Goal: Communication & Community: Answer question/provide support

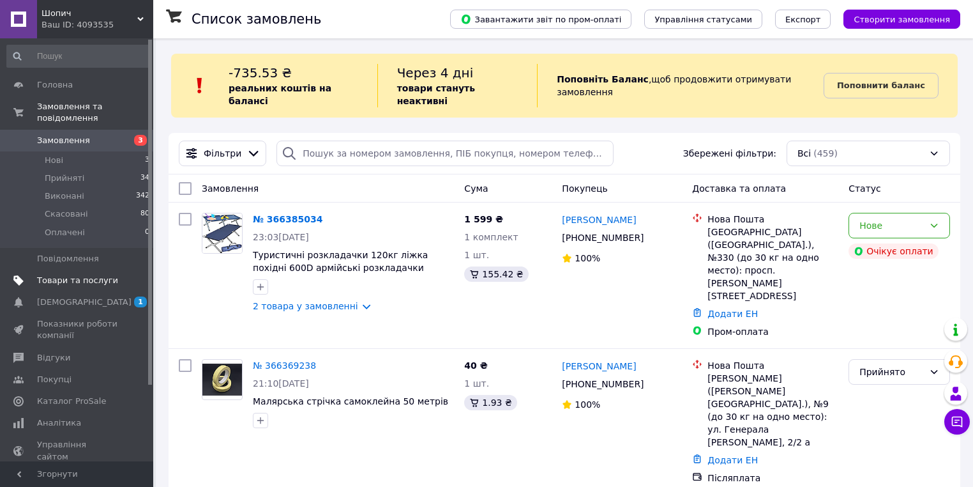
click at [54, 275] on span "Товари та послуги" at bounding box center [77, 280] width 81 height 11
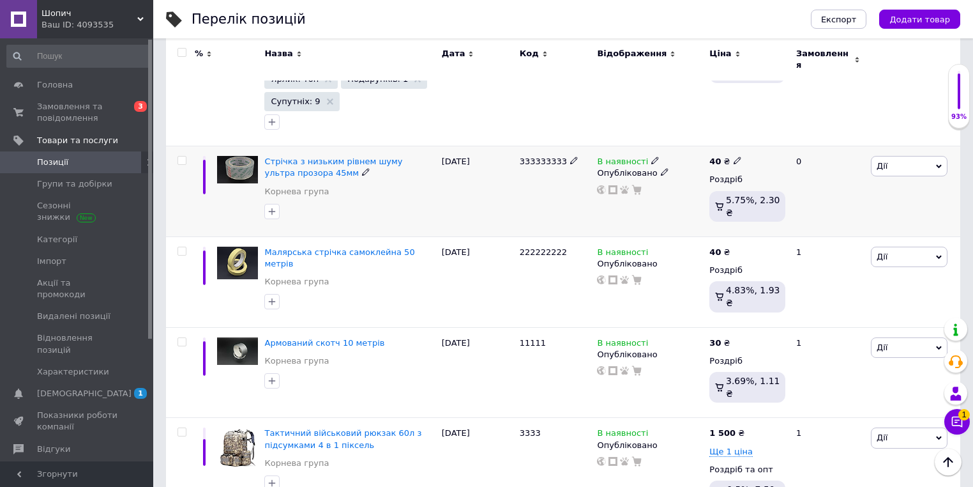
scroll to position [869, 0]
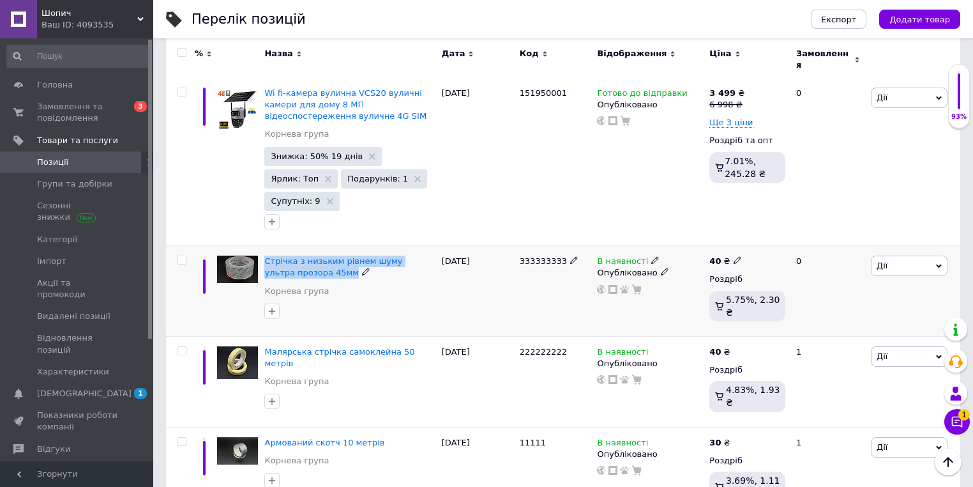
drag, startPoint x: 263, startPoint y: 202, endPoint x: 322, endPoint y: 224, distance: 62.4
click at [322, 246] on div "Стрічка з низьким рівнем шуму ультра прозора 45мм [PERSON_NAME] група" at bounding box center [349, 291] width 177 height 91
click at [954, 431] on button "Чат з покупцем 1" at bounding box center [958, 422] width 26 height 26
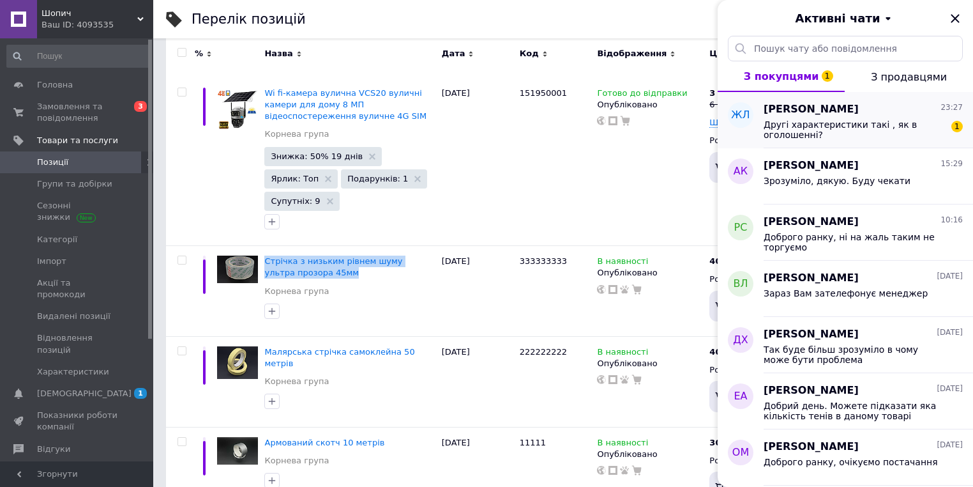
click at [856, 105] on div "[PERSON_NAME] 23:27" at bounding box center [863, 109] width 199 height 15
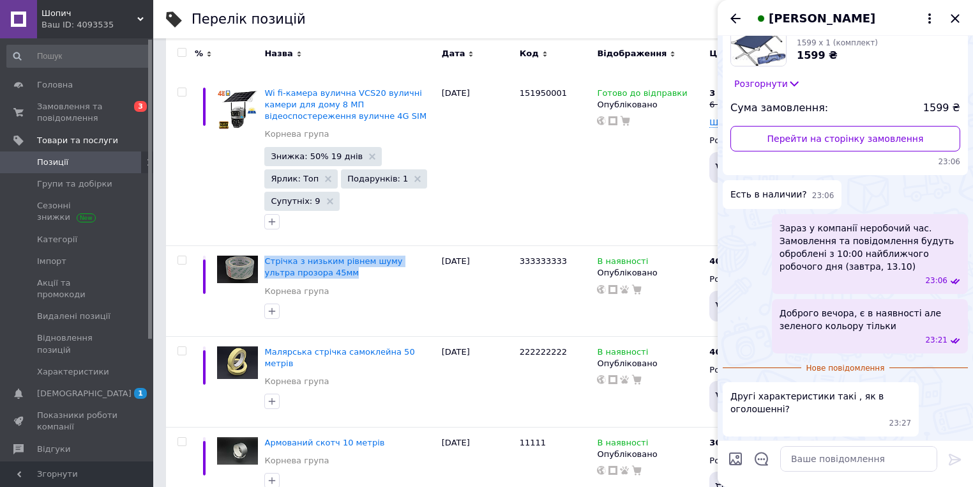
scroll to position [107, 0]
click at [875, 453] on textarea at bounding box center [858, 459] width 157 height 26
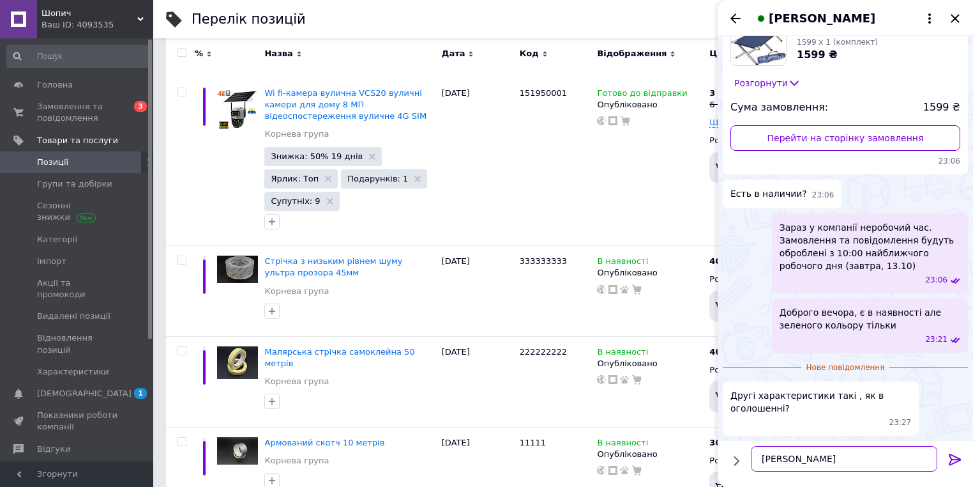
type textarea "Так"
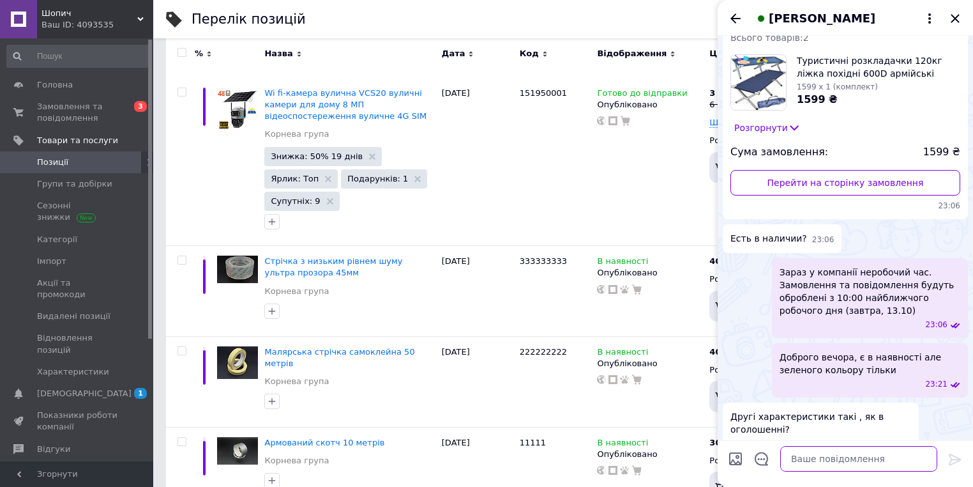
scroll to position [0, 0]
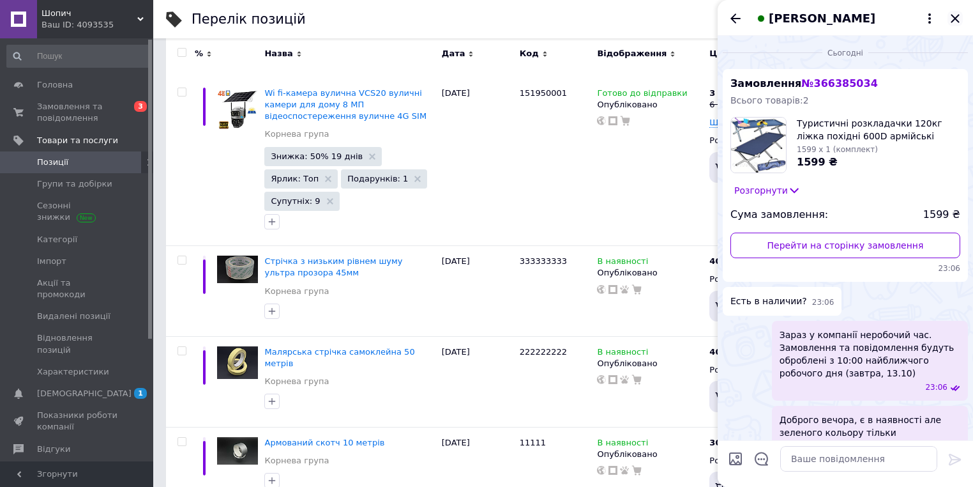
click at [955, 20] on icon "Закрити" at bounding box center [955, 18] width 8 height 8
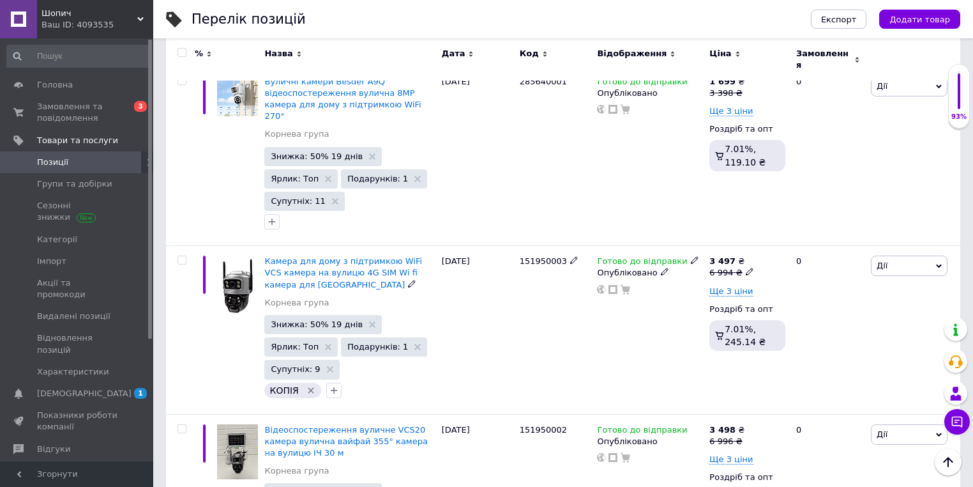
scroll to position [255, 0]
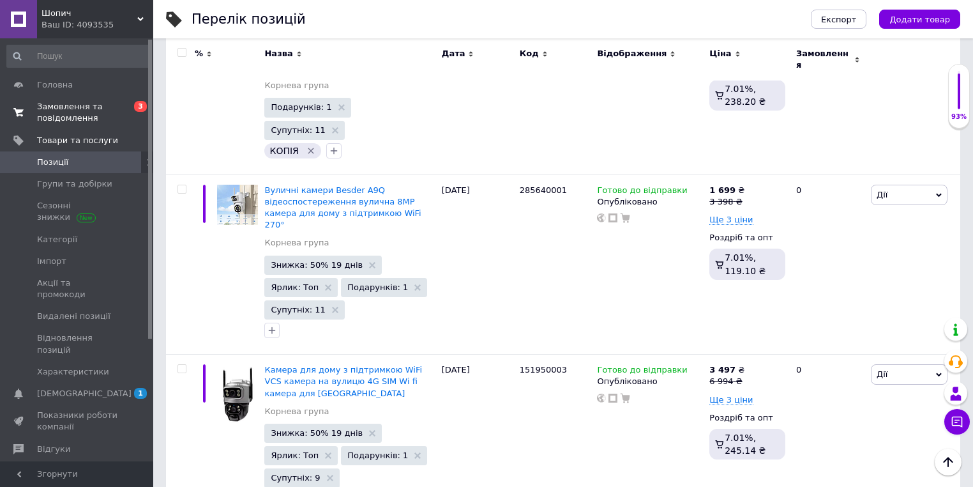
click at [79, 116] on span "Замовлення та повідомлення" at bounding box center [77, 112] width 81 height 23
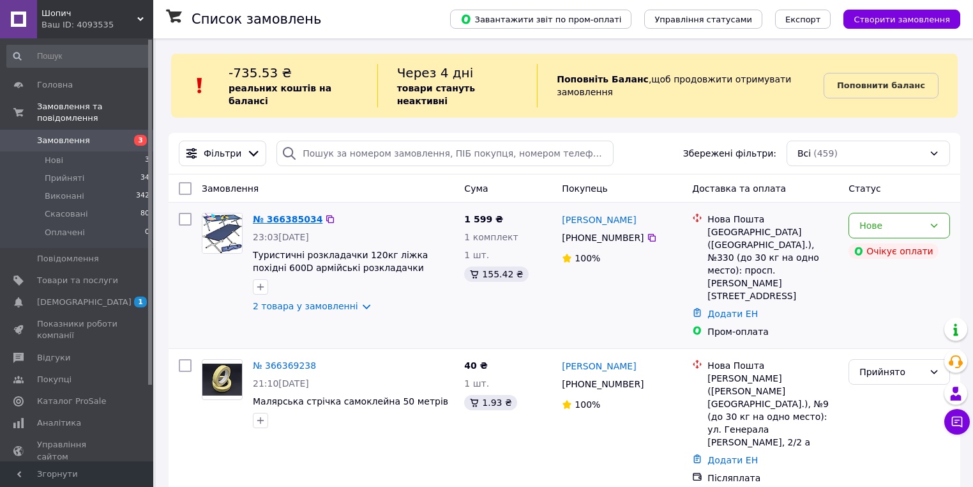
click at [296, 214] on link "№ 366385034" at bounding box center [288, 219] width 70 height 10
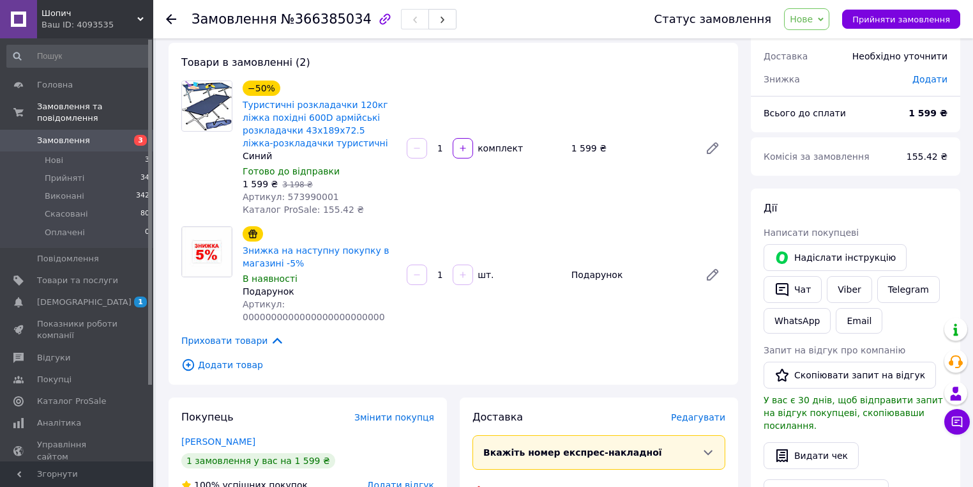
scroll to position [51, 0]
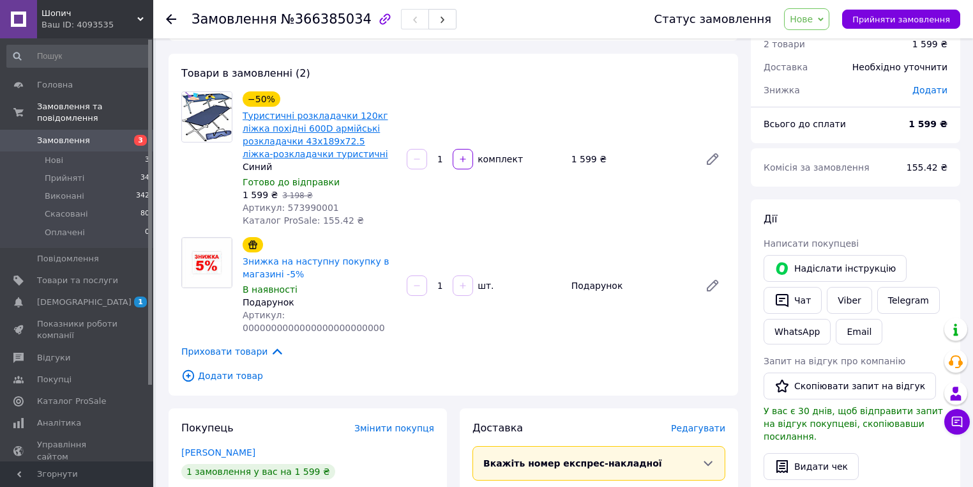
click at [314, 143] on link "Туристичні розкладачки 120кг ліжка похідні 600D армійські розкладачки 43х189х72…" at bounding box center [316, 134] width 146 height 49
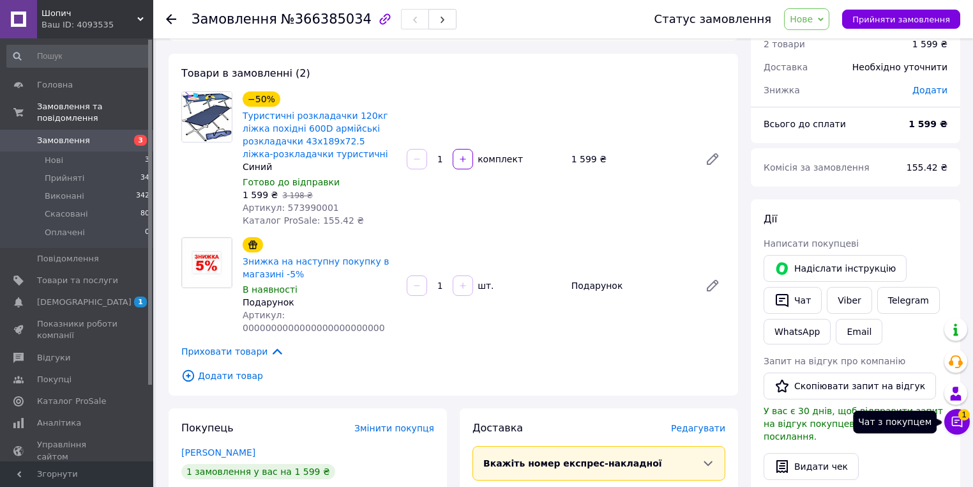
click at [957, 422] on icon at bounding box center [957, 421] width 11 height 11
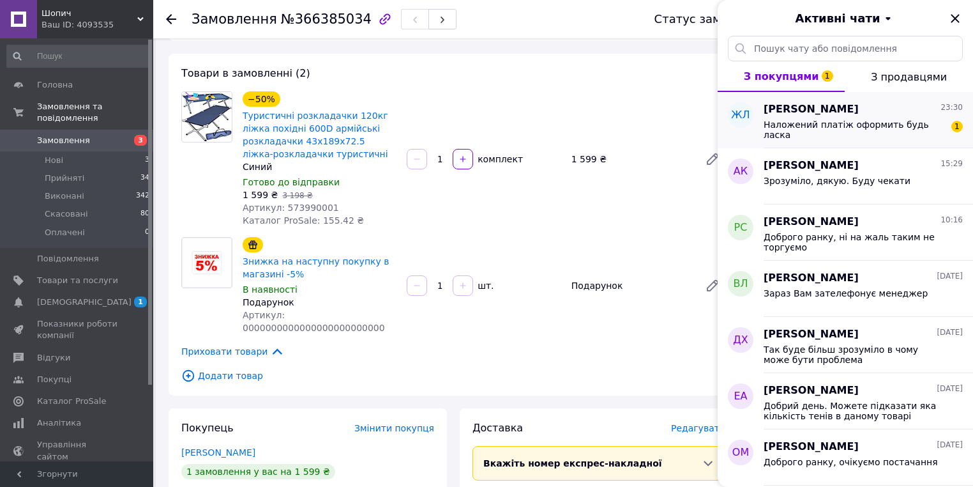
click at [885, 141] on div "[PERSON_NAME] 23:30 Наложений платіж оформить будь ласка 1" at bounding box center [868, 120] width 209 height 56
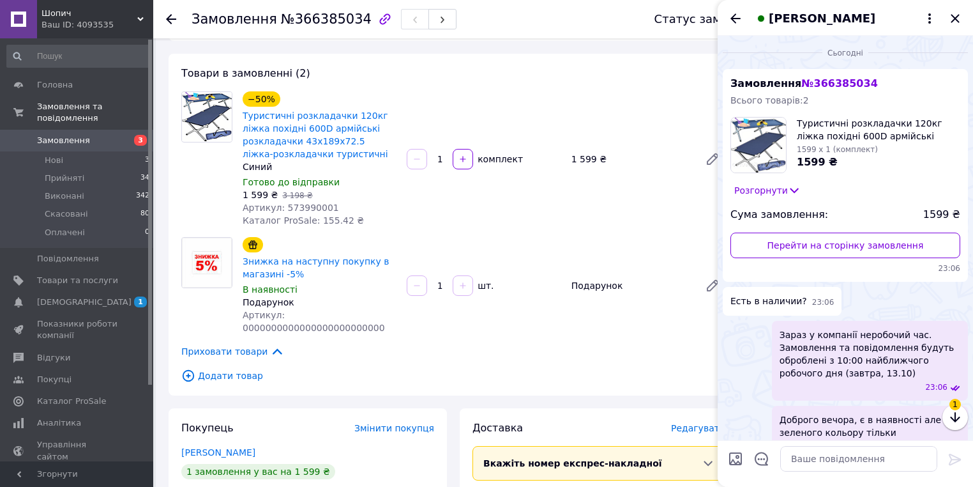
scroll to position [188, 0]
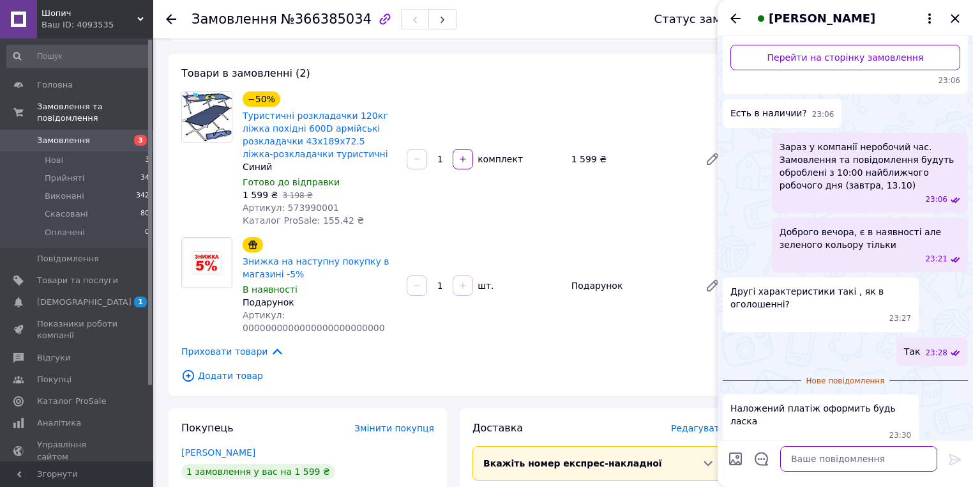
click at [879, 462] on textarea at bounding box center [858, 459] width 157 height 26
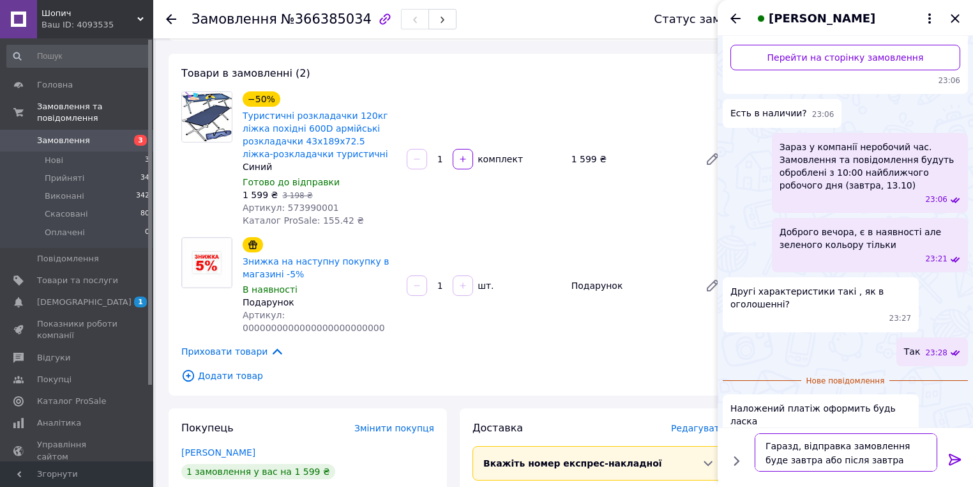
type textarea "Гаразд, відправка замовлення буде завтра або після завтра"
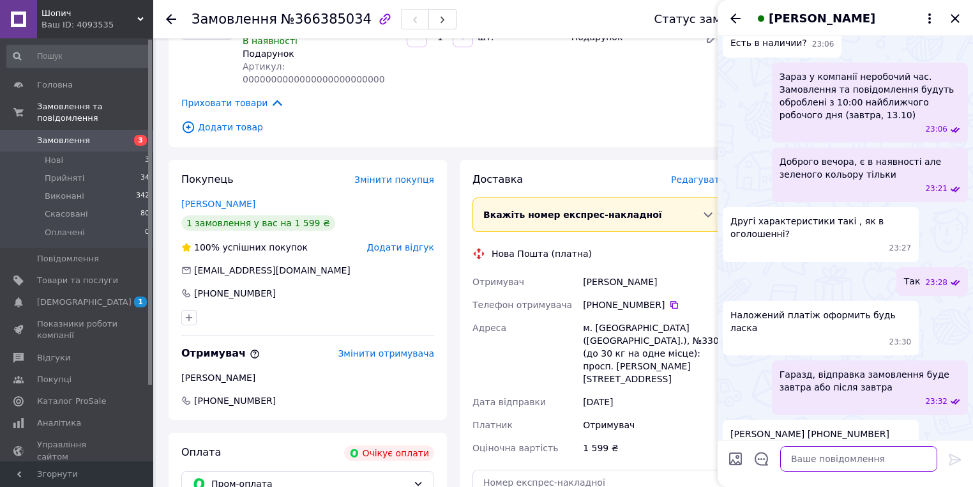
scroll to position [358, 0]
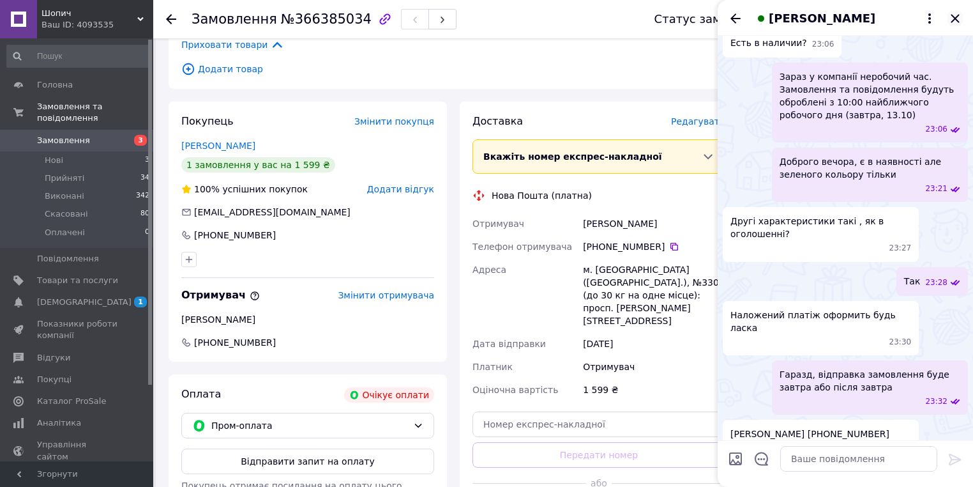
click at [960, 20] on icon "Закрити" at bounding box center [955, 18] width 15 height 15
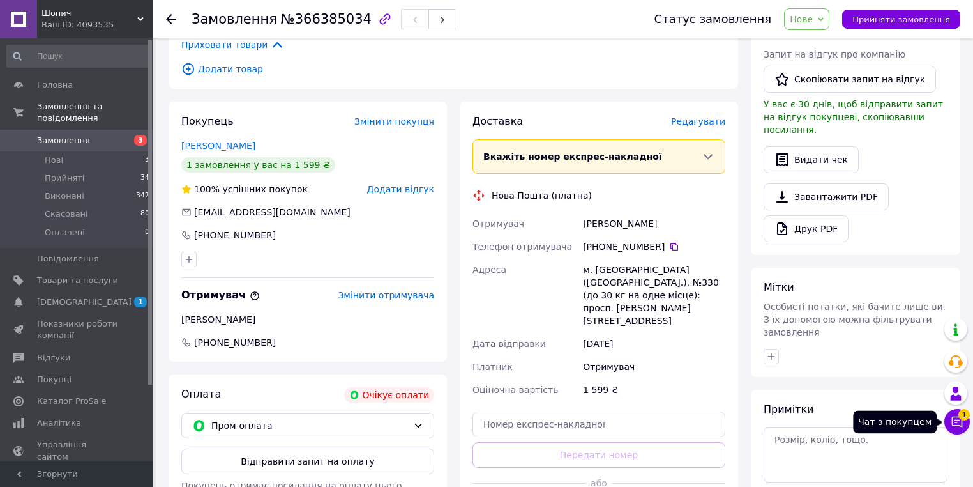
click at [955, 424] on icon at bounding box center [957, 421] width 13 height 13
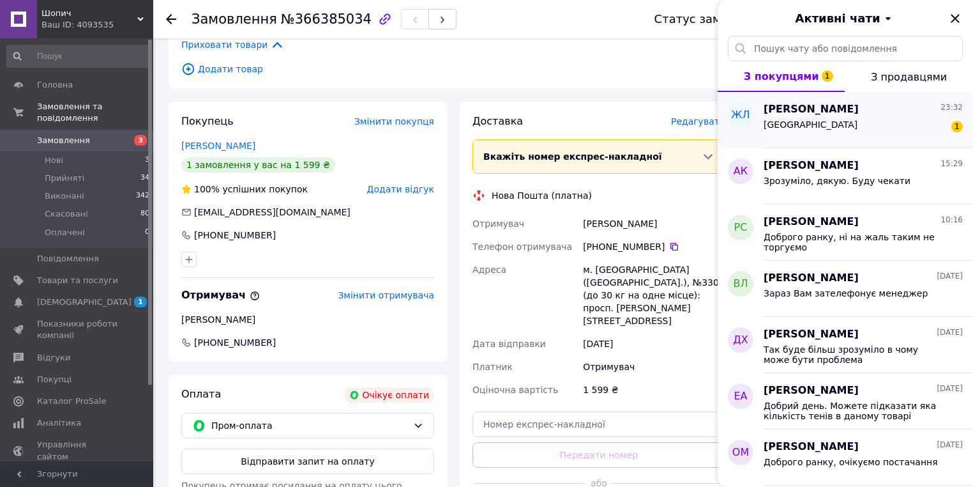
click at [835, 143] on div "[PERSON_NAME] 23:32 Київ 1" at bounding box center [868, 120] width 209 height 56
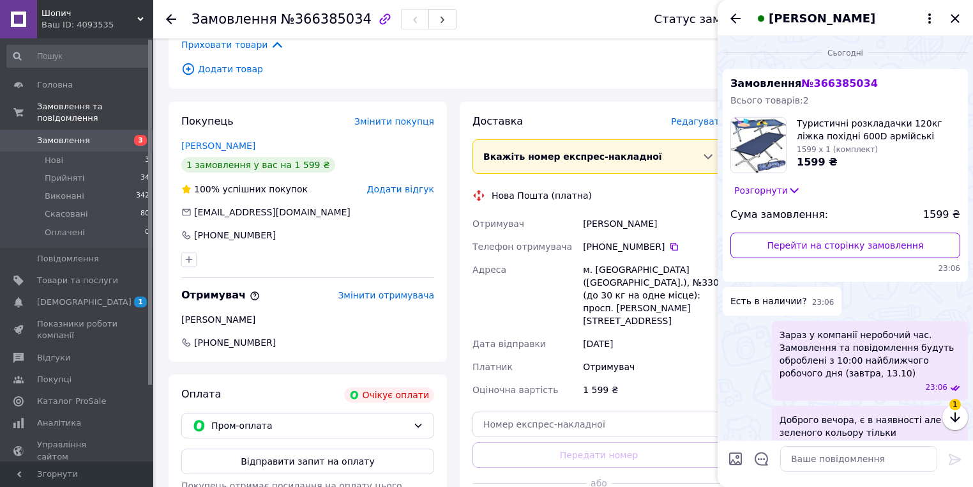
scroll to position [315, 0]
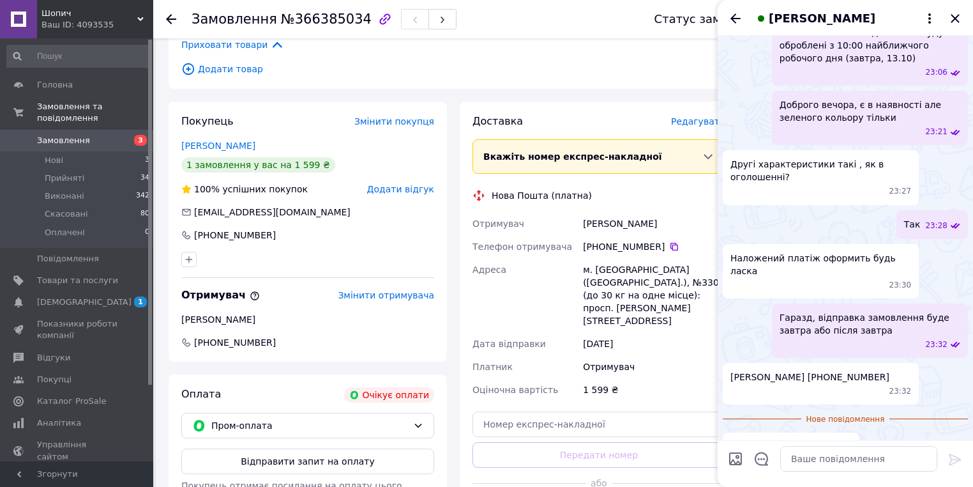
click at [733, 453] on input "Завантажити файли" at bounding box center [735, 458] width 15 height 15
type input "C:\fakepath\Screenshot_499.png"
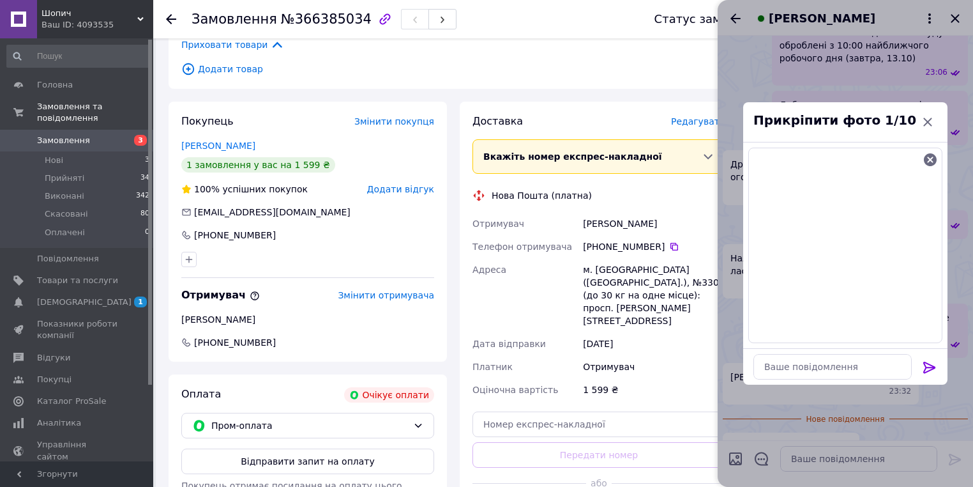
click at [938, 369] on div at bounding box center [930, 369] width 26 height 30
click at [935, 369] on icon at bounding box center [929, 367] width 15 height 15
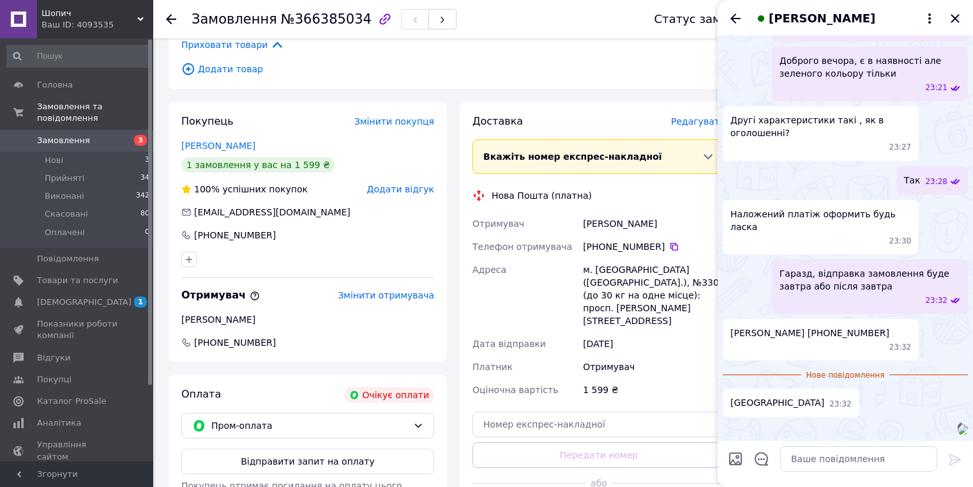
scroll to position [466, 0]
click at [854, 460] on textarea at bounding box center [858, 459] width 157 height 26
type textarea "[PERSON_NAME] відправляти?"
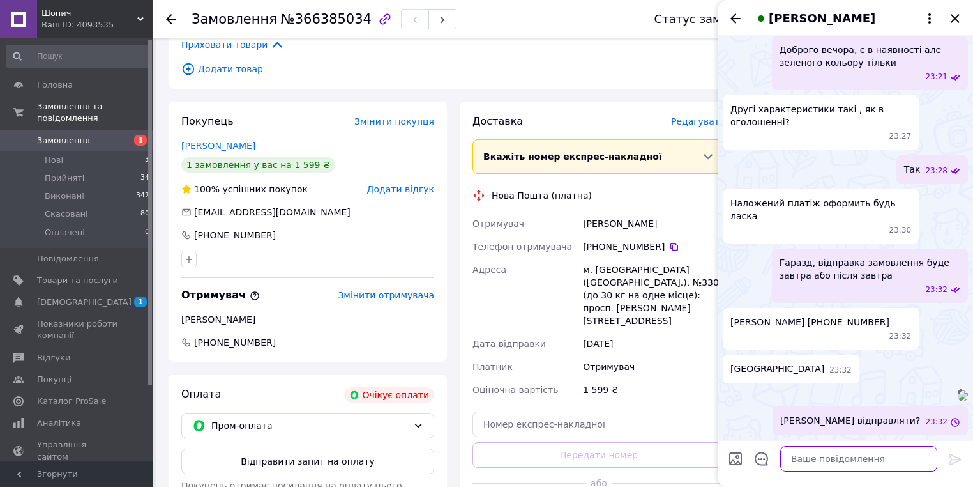
scroll to position [477, 0]
click at [957, 25] on icon "Закрити" at bounding box center [955, 18] width 15 height 15
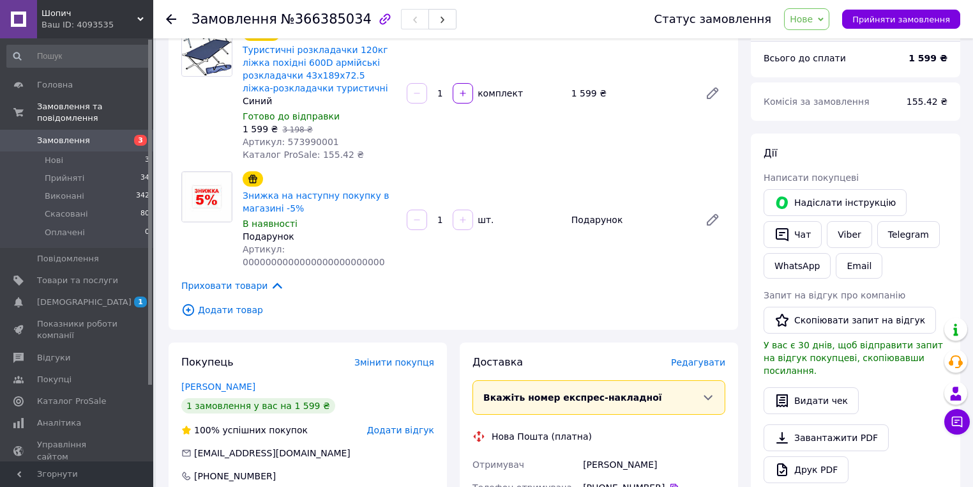
scroll to position [0, 0]
